Goal: Information Seeking & Learning: Learn about a topic

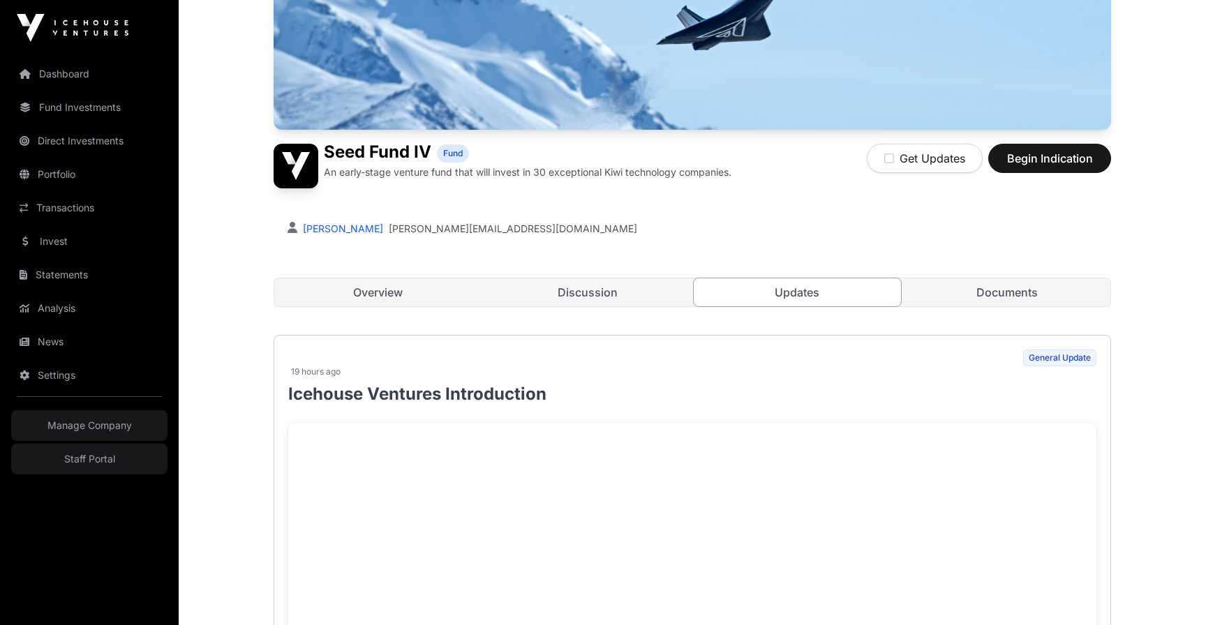
scroll to position [172, 0]
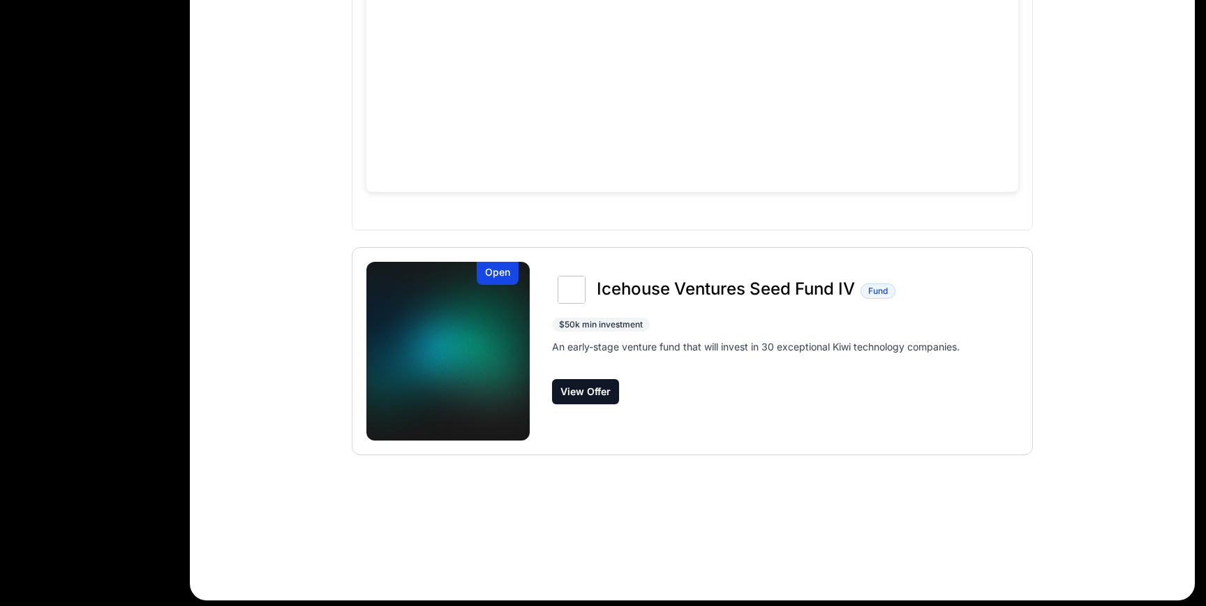
scroll to position [383, 0]
click at [585, 392] on button "View Offer" at bounding box center [585, 391] width 67 height 25
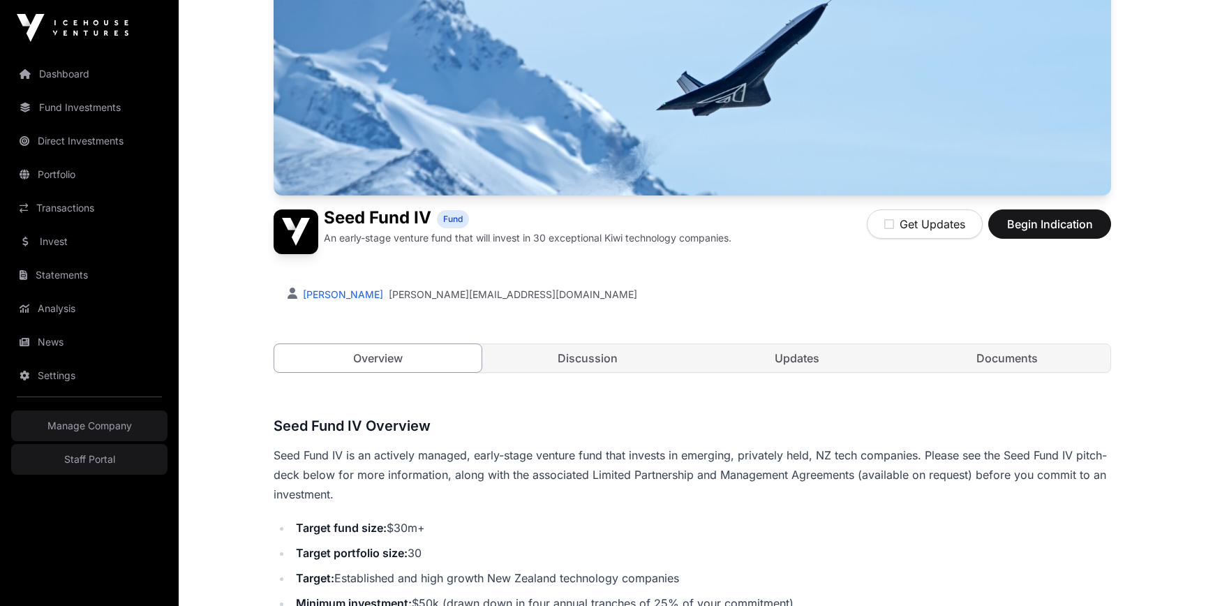
scroll to position [288, 0]
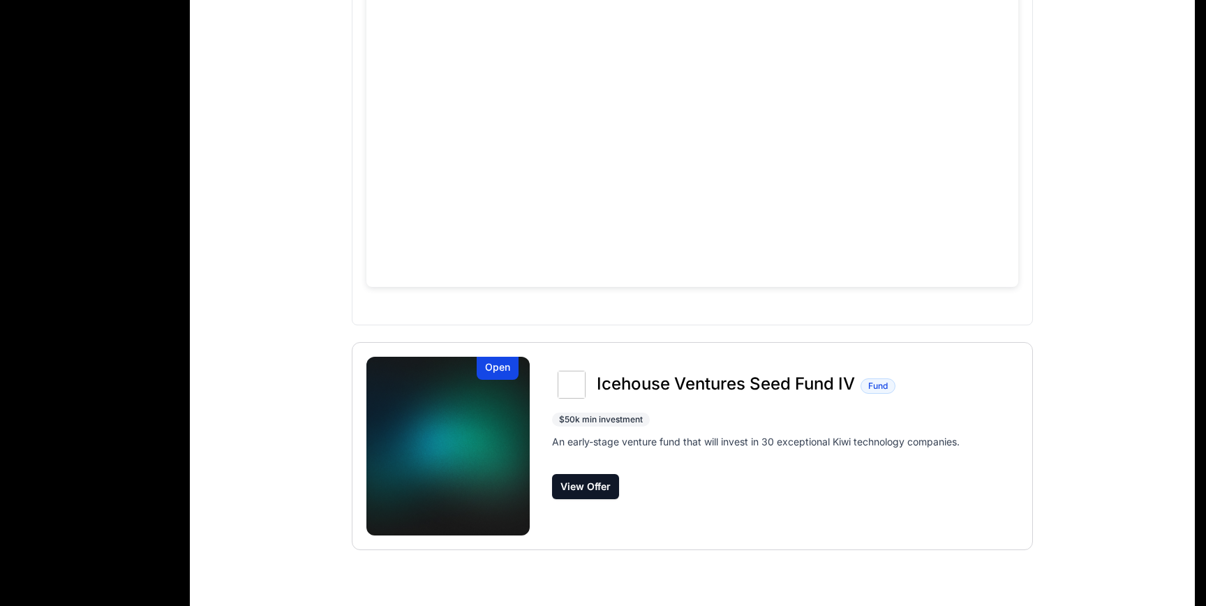
scroll to position [383, 0]
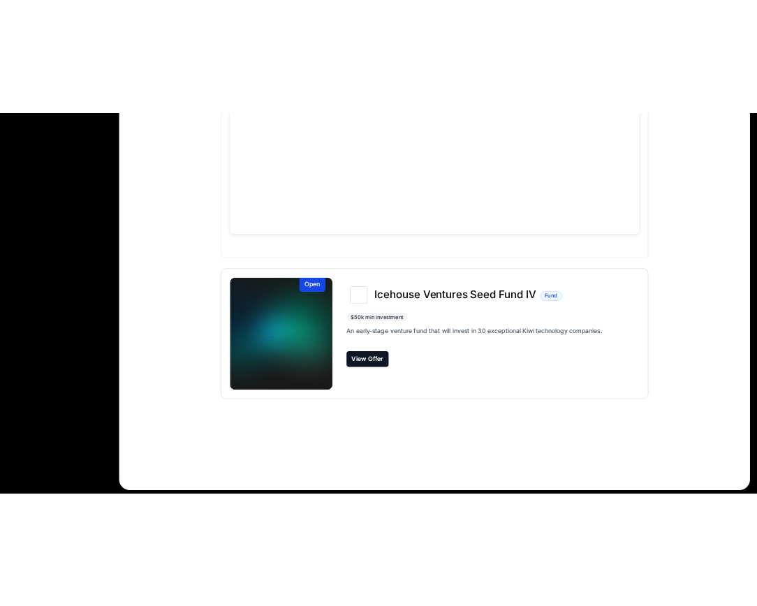
scroll to position [294, 0]
